Goal: Go to known website: Access a specific website the user already knows

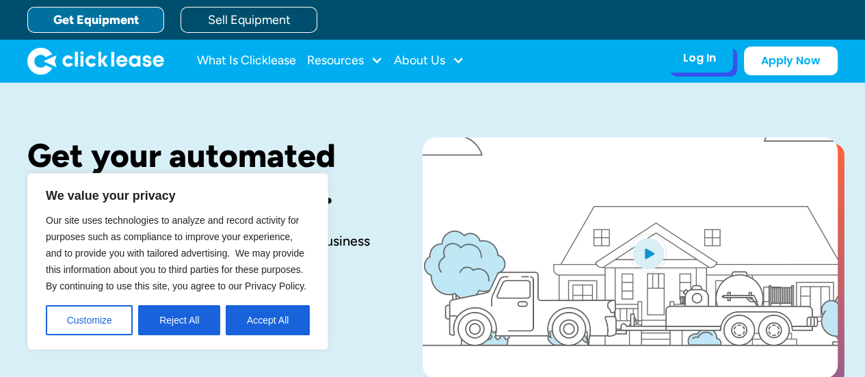
click at [714, 59] on div "Log In" at bounding box center [699, 58] width 33 height 14
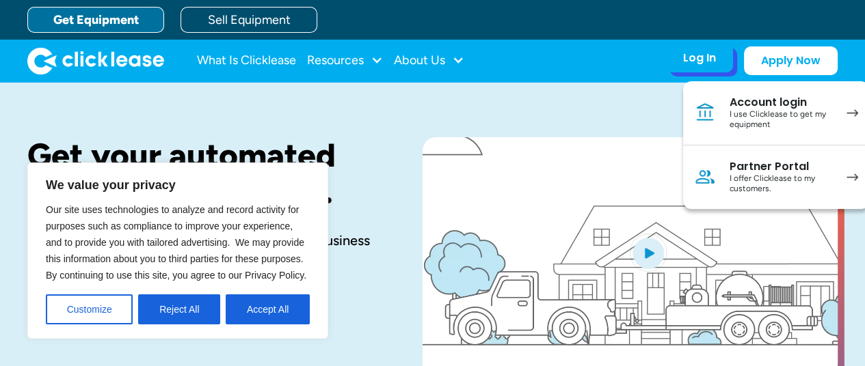
click at [756, 113] on div "I use Clicklease to get my equipment" at bounding box center [781, 119] width 103 height 21
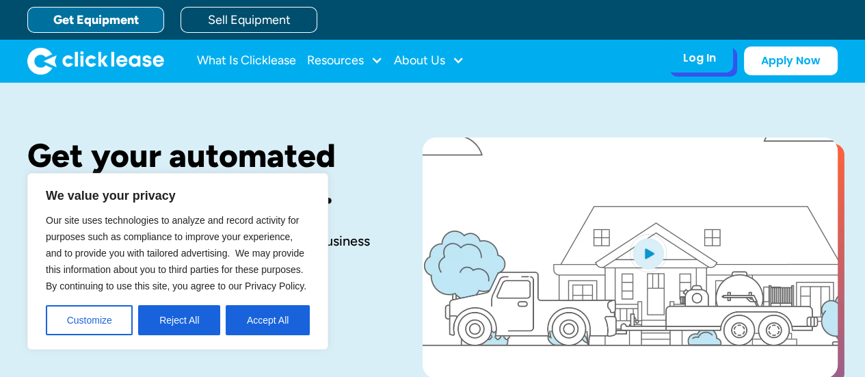
click at [693, 54] on div "Log In" at bounding box center [699, 58] width 33 height 14
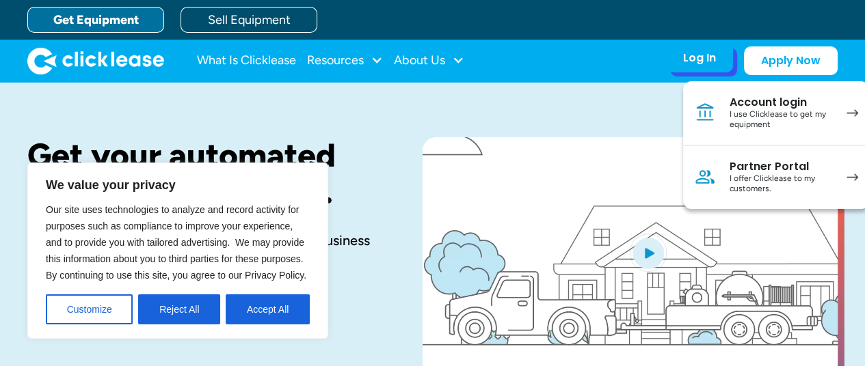
click at [726, 174] on link "Partner Portal I offer Clicklease to my customers." at bounding box center [776, 178] width 186 height 64
